Goal: Task Accomplishment & Management: Manage account settings

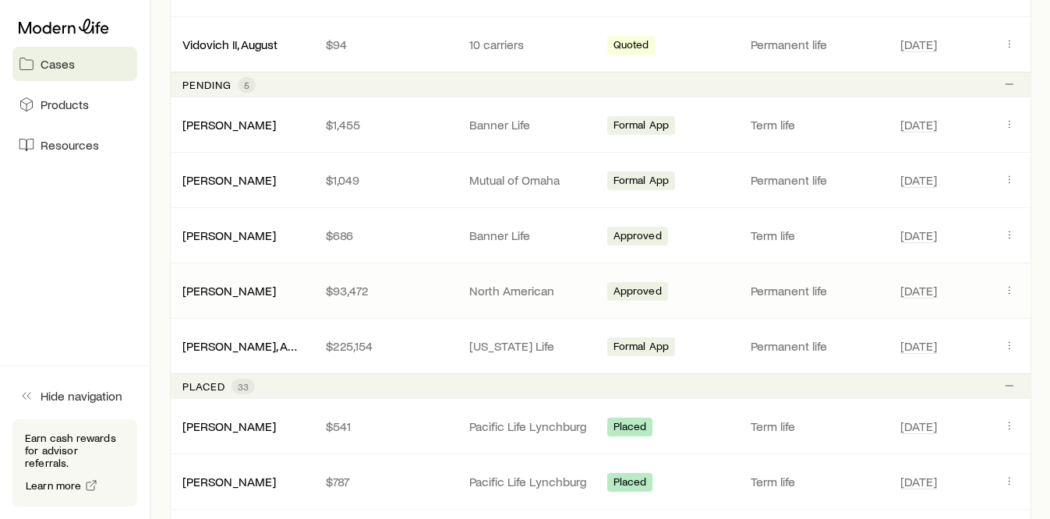
scroll to position [1063, 0]
click at [1004, 348] on icon "Client cases" at bounding box center [1010, 347] width 12 height 12
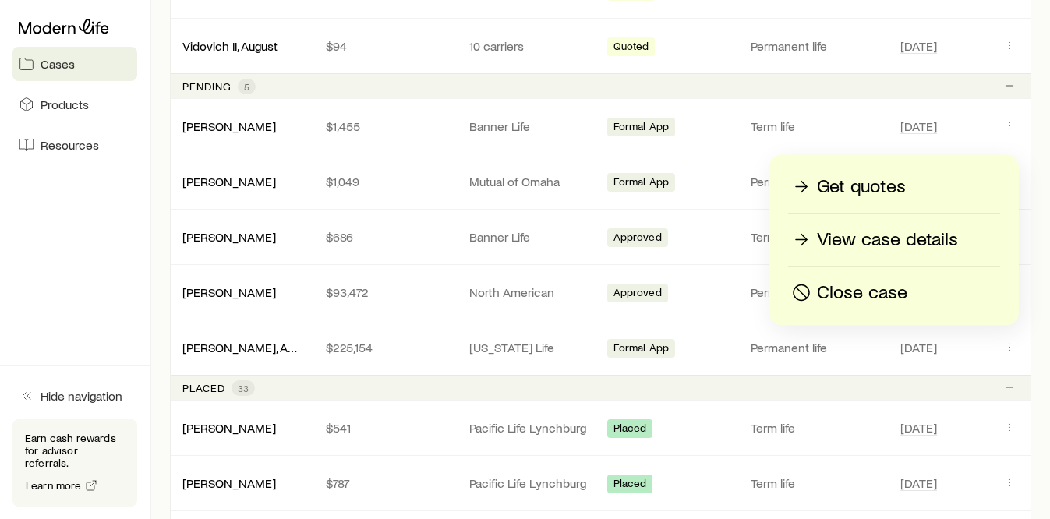
click at [873, 236] on p "View case details" at bounding box center [887, 240] width 141 height 25
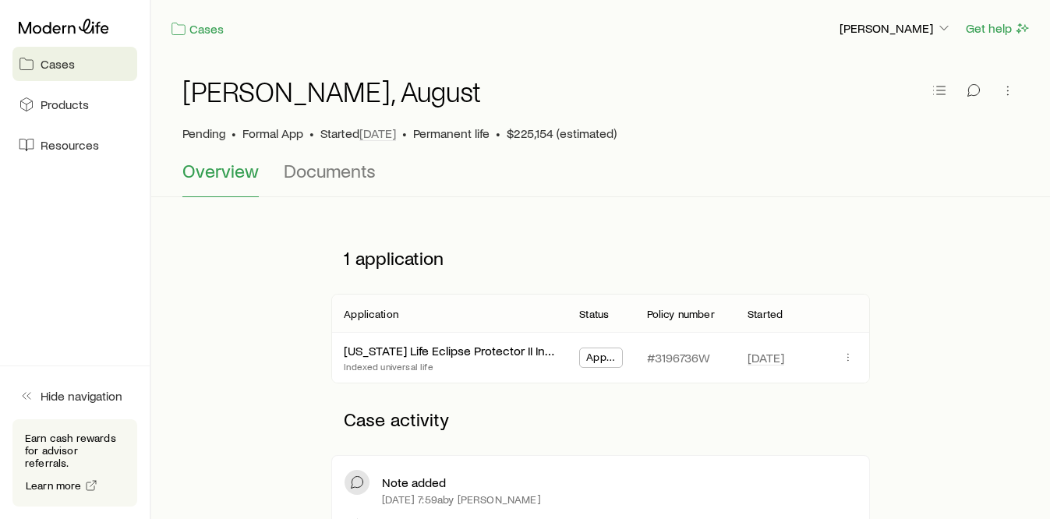
scroll to position [2, 0]
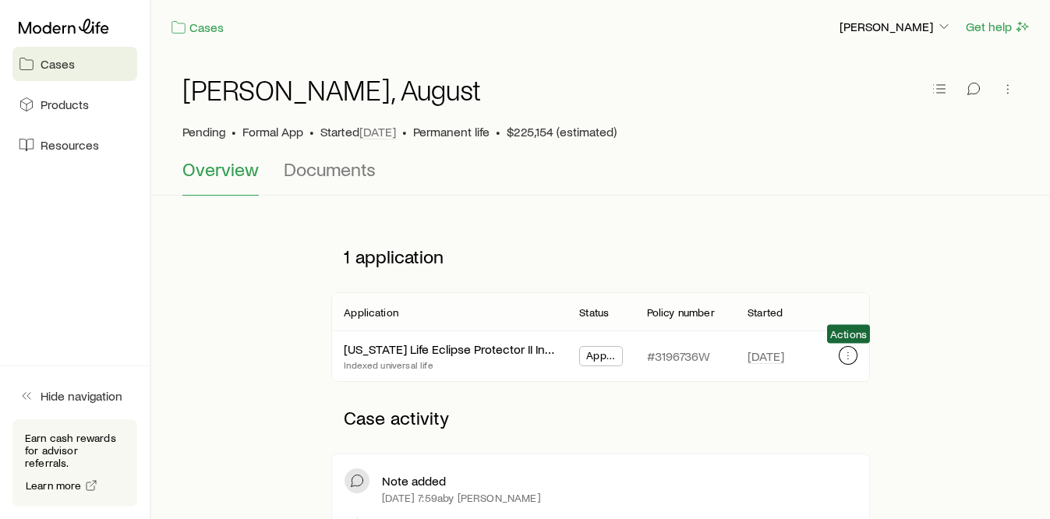
click at [848, 353] on icon "button" at bounding box center [848, 352] width 1 height 1
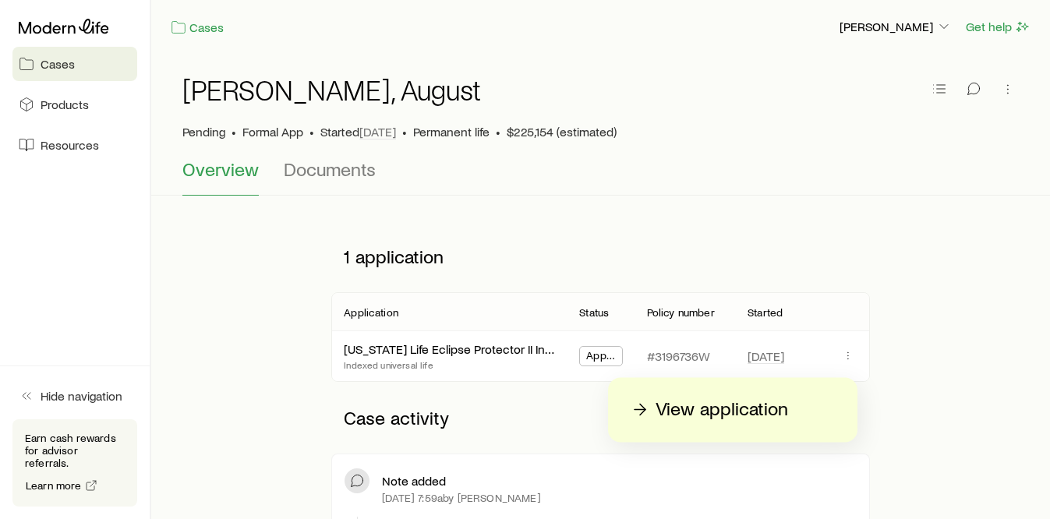
click at [724, 406] on p "View application" at bounding box center [722, 410] width 133 height 25
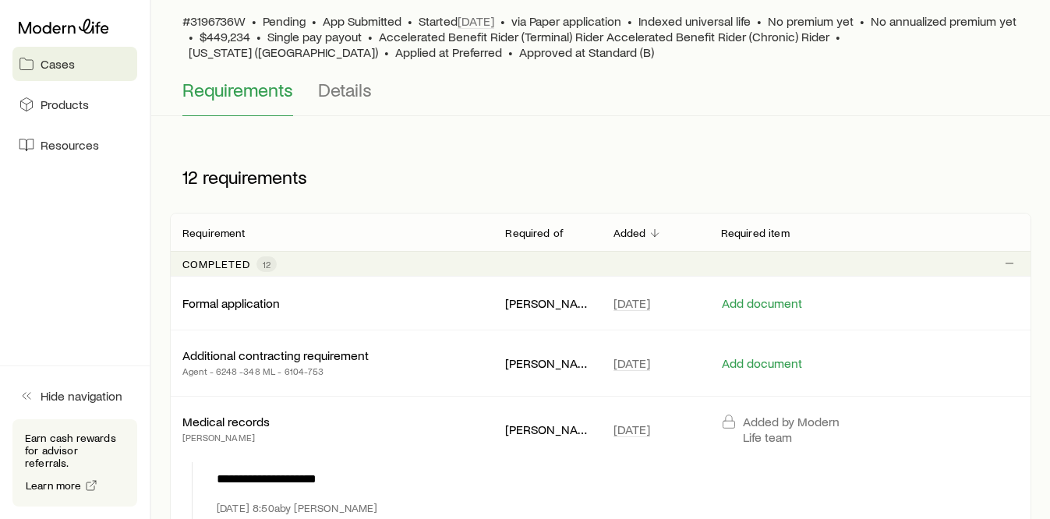
scroll to position [201, 0]
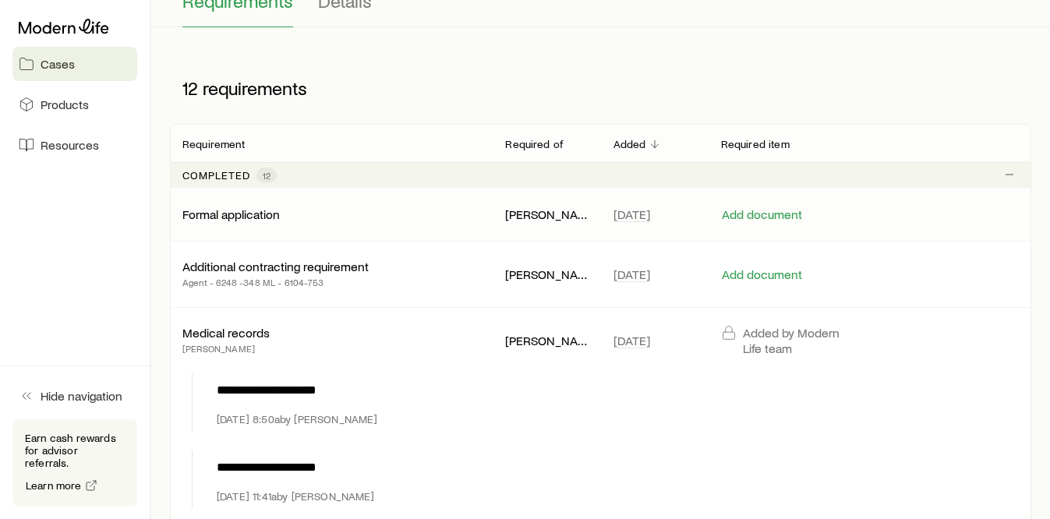
click at [219, 213] on p "Formal application" at bounding box center [230, 215] width 97 height 16
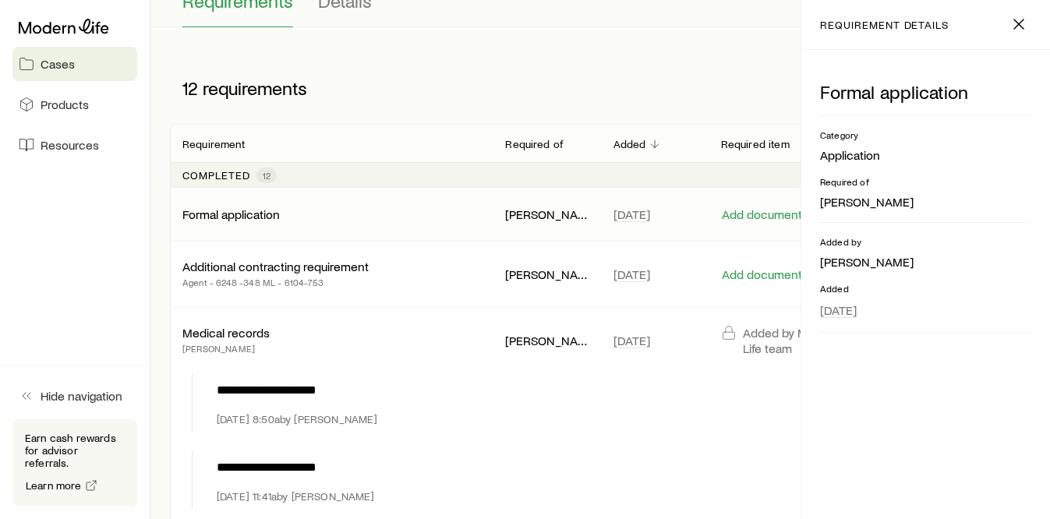
click at [224, 214] on p "Formal application" at bounding box center [230, 215] width 97 height 16
click at [337, 219] on div "Formal application" at bounding box center [331, 215] width 298 height 16
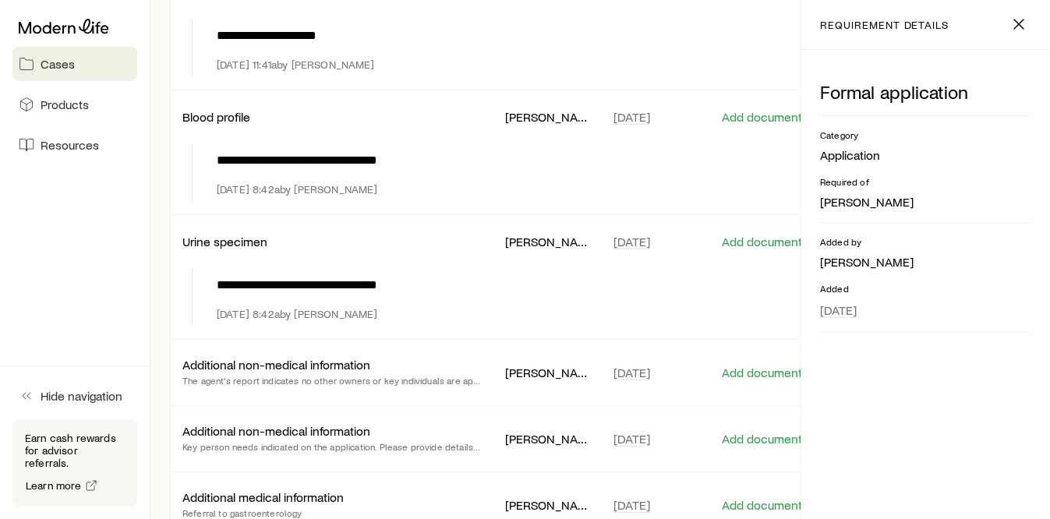
scroll to position [840, 0]
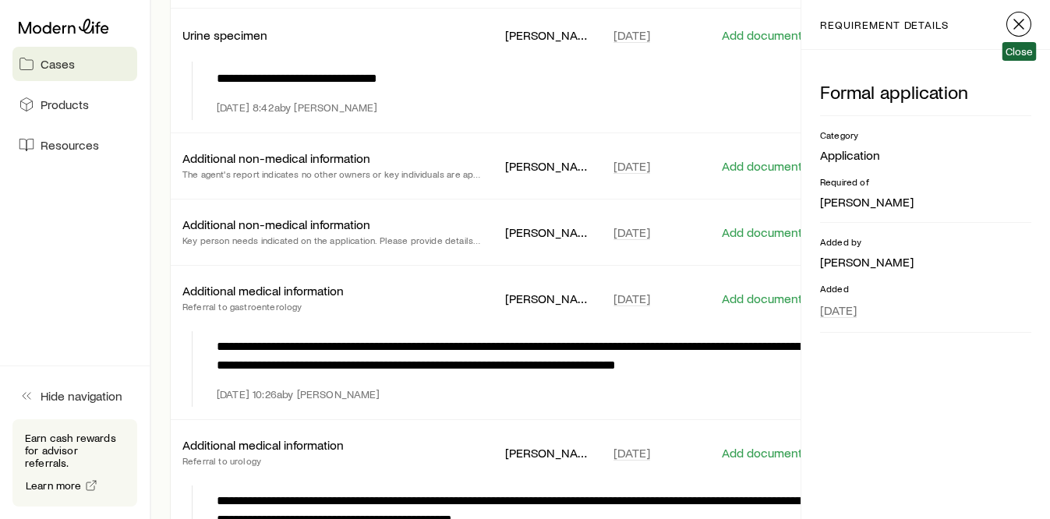
click at [1011, 26] on icon "button" at bounding box center [1019, 24] width 19 height 19
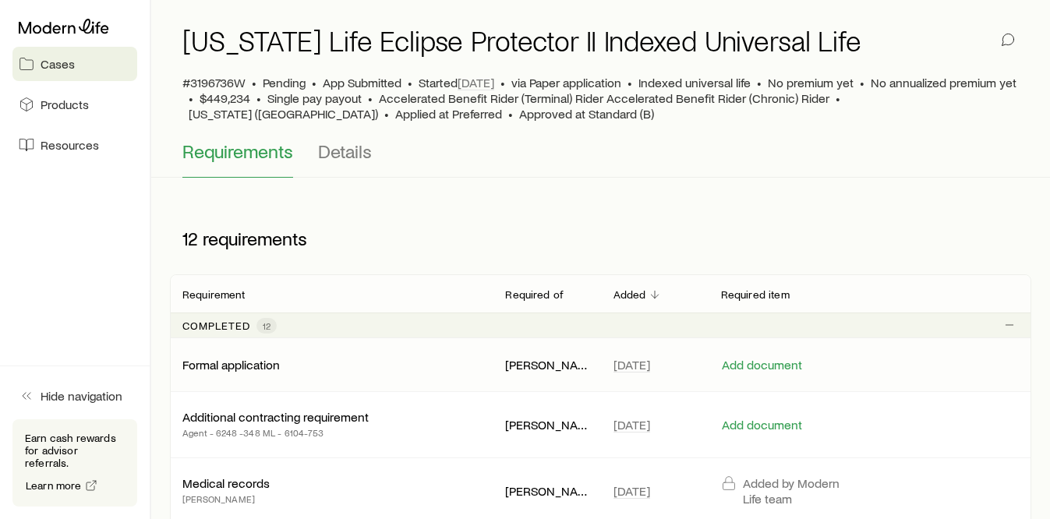
scroll to position [0, 0]
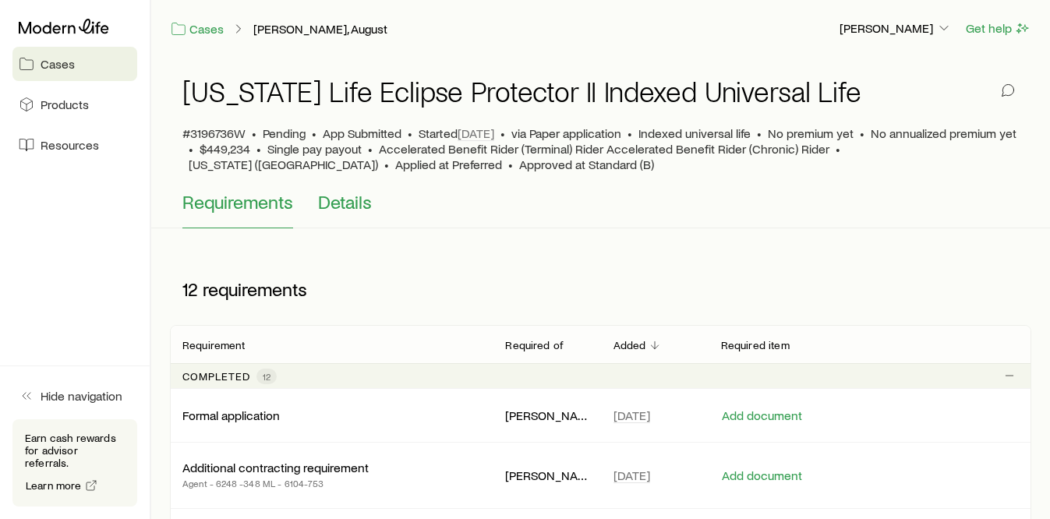
click at [323, 208] on span "Details" at bounding box center [345, 202] width 54 height 22
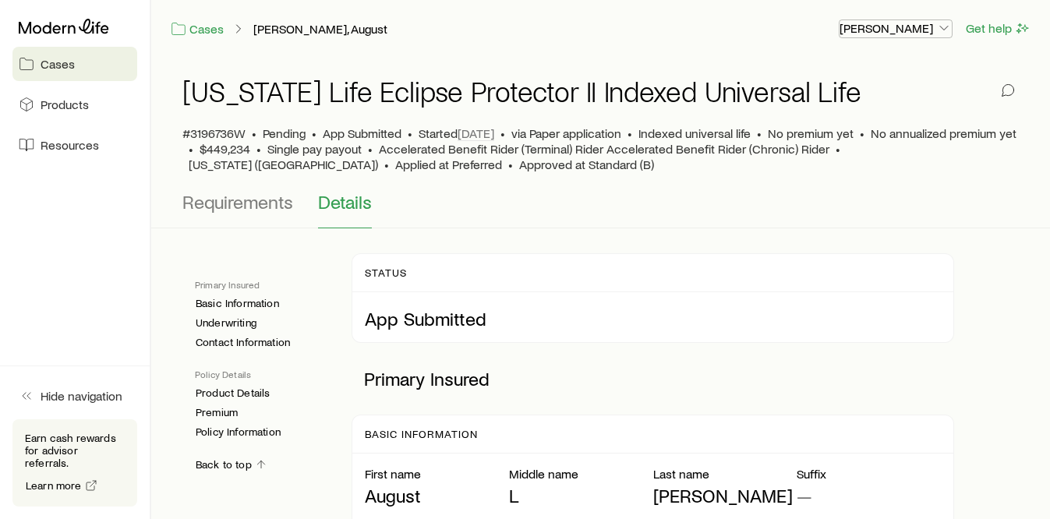
click at [929, 25] on p "[PERSON_NAME]" at bounding box center [896, 28] width 112 height 16
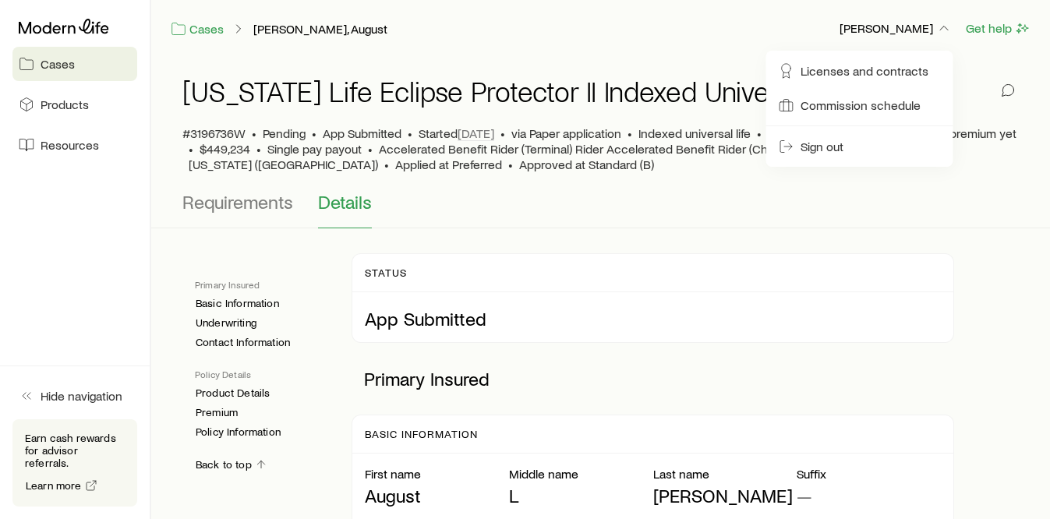
click at [413, 117] on div "[US_STATE] Life Eclipse Protector II Indexed Universal Life" at bounding box center [600, 101] width 837 height 50
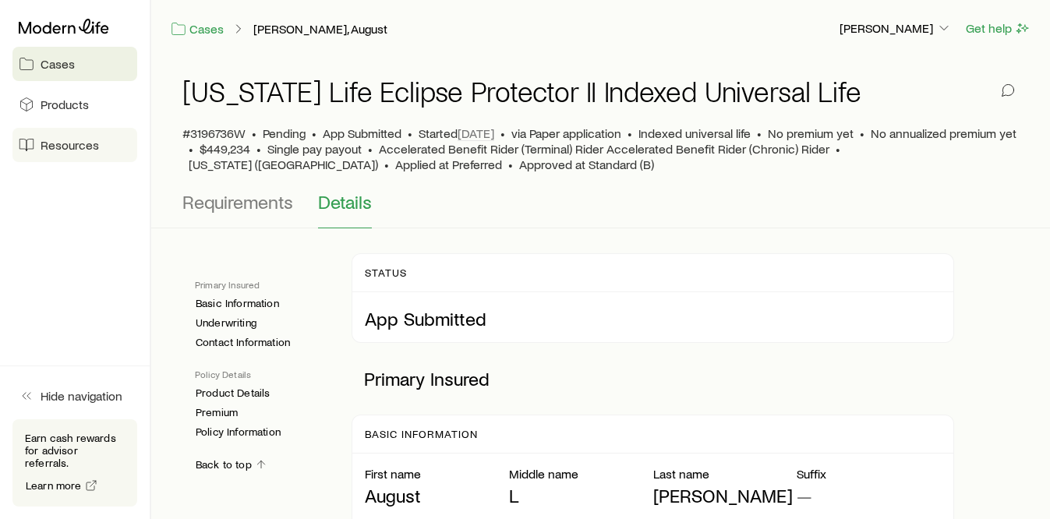
click at [66, 144] on span "Resources" at bounding box center [70, 145] width 58 height 16
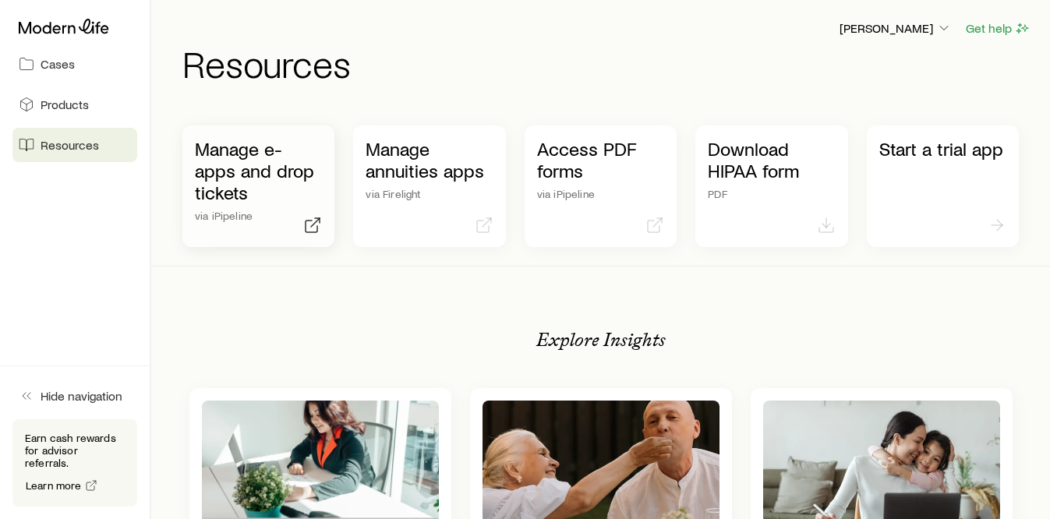
click at [282, 182] on p "Manage e-apps and drop tickets" at bounding box center [258, 171] width 127 height 66
